Goal: Information Seeking & Learning: Learn about a topic

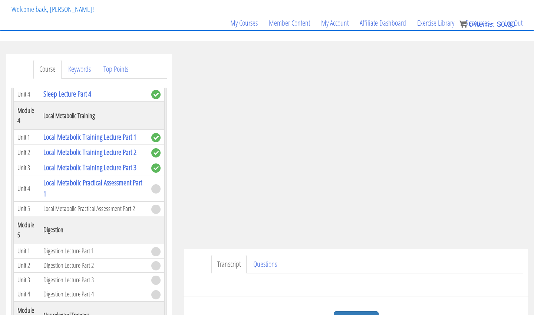
scroll to position [146, 0]
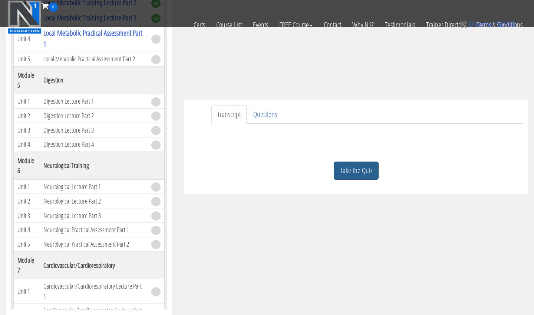
click at [365, 170] on link "Take the Quiz" at bounding box center [356, 170] width 45 height 18
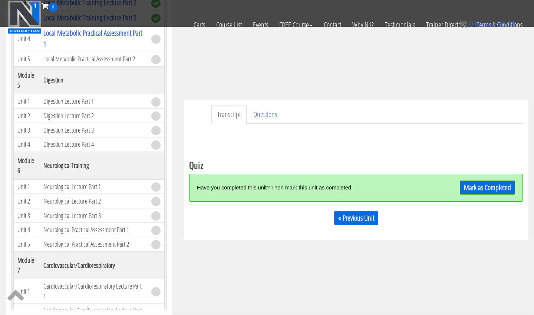
click at [469, 184] on link "Mark as Completed" at bounding box center [487, 187] width 55 height 14
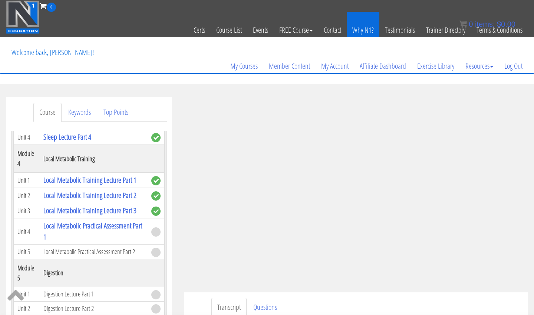
scroll to position [0, 0]
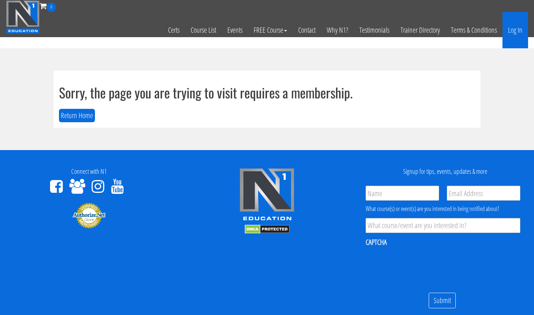
click at [515, 25] on link "Log In" at bounding box center [516, 30] width 26 height 36
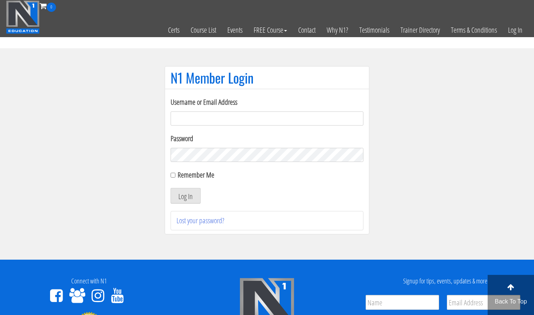
type input "[EMAIL_ADDRESS][DOMAIN_NAME]"
click at [186, 196] on button "Log In" at bounding box center [186, 196] width 30 height 16
click at [193, 200] on button "Log In" at bounding box center [186, 196] width 30 height 16
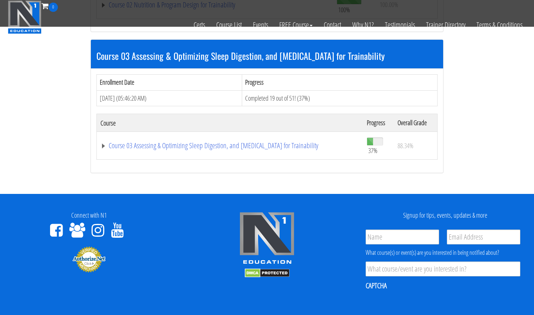
scroll to position [443, 0]
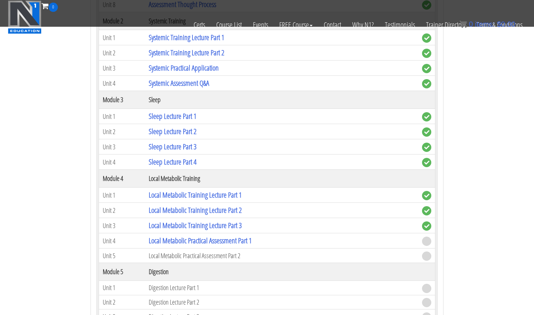
scroll to position [834, 0]
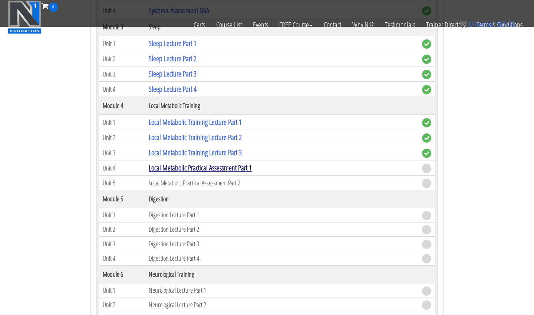
click at [239, 168] on link "Local Metabolic Practical Assessment Part 1" at bounding box center [200, 168] width 103 height 10
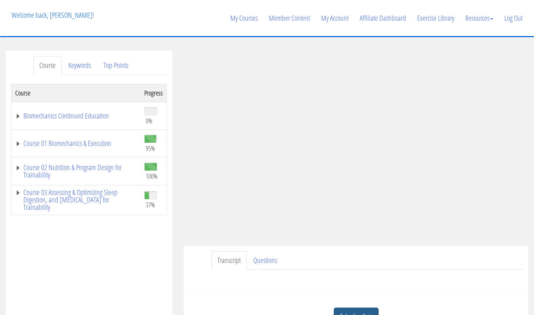
click at [364, 307] on link "Take the Quiz" at bounding box center [356, 316] width 45 height 18
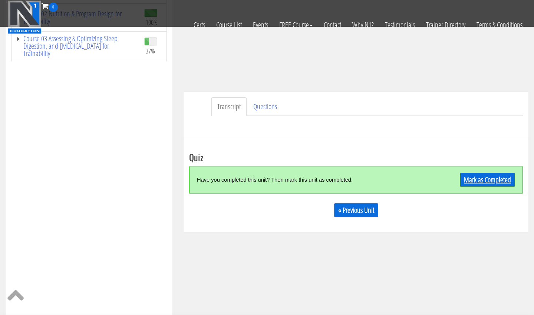
click at [480, 179] on link "Mark as Completed" at bounding box center [487, 180] width 55 height 14
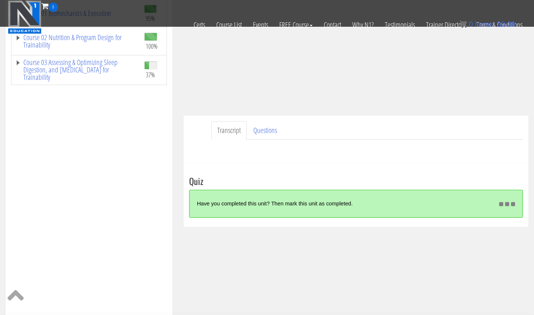
scroll to position [137, 0]
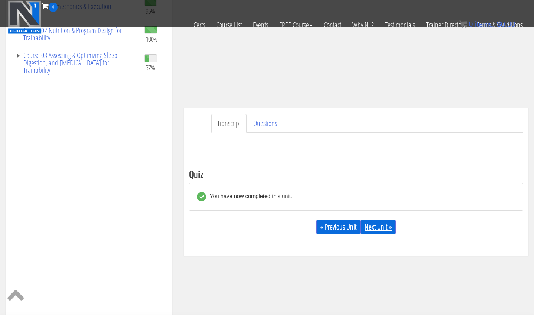
click at [373, 230] on link "Next Unit »" at bounding box center [378, 227] width 35 height 14
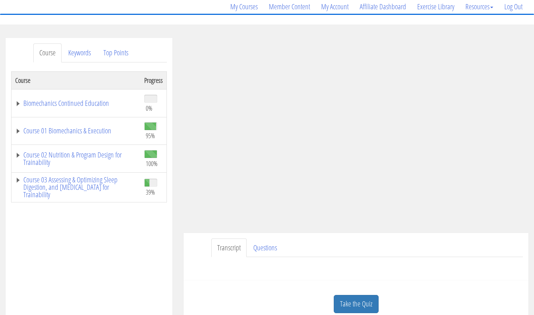
scroll to position [70, 0]
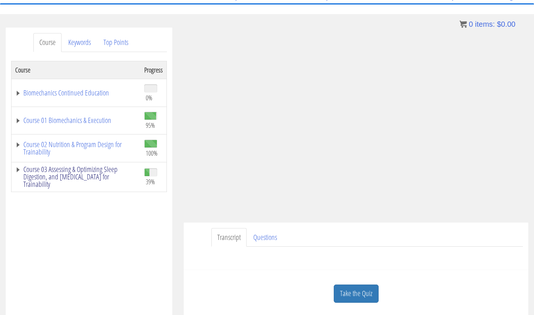
click at [82, 178] on link "Course 03 Assessing & Optimizing Sleep Digestion, and [MEDICAL_DATA] for Traina…" at bounding box center [76, 177] width 122 height 22
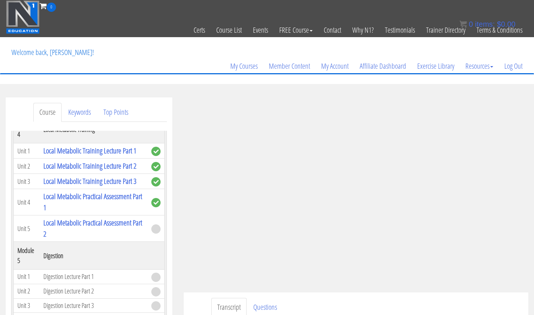
scroll to position [0, 0]
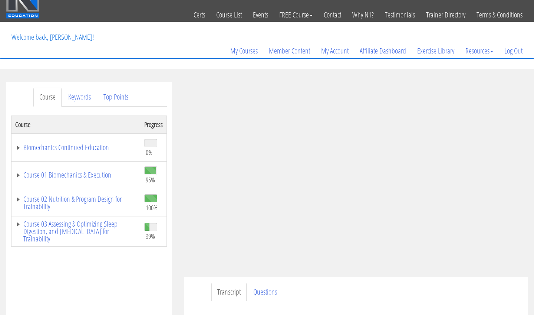
scroll to position [16, 0]
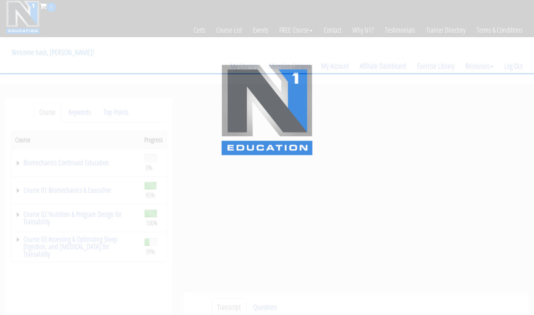
scroll to position [16, 0]
